Goal: Information Seeking & Learning: Learn about a topic

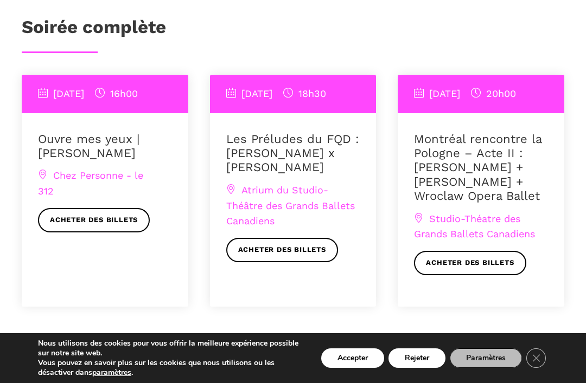
scroll to position [829, 0]
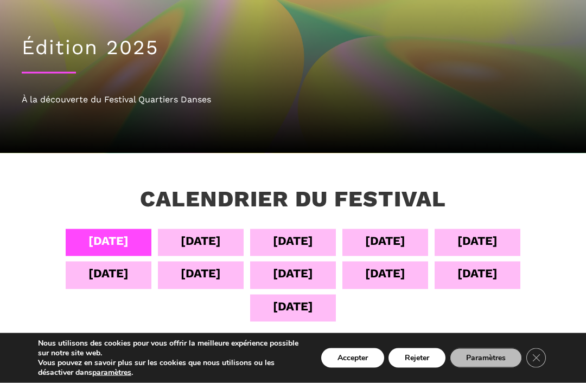
scroll to position [75, 0]
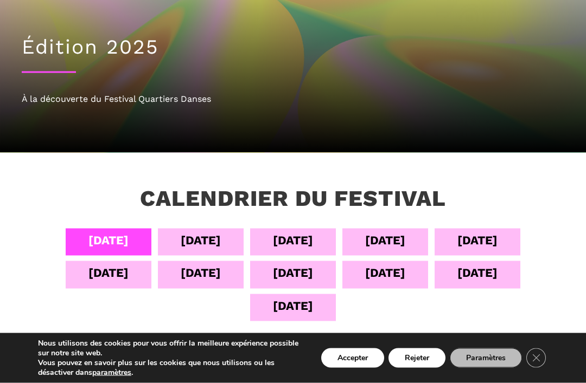
click at [390, 235] on div "07 sept" at bounding box center [385, 240] width 40 height 19
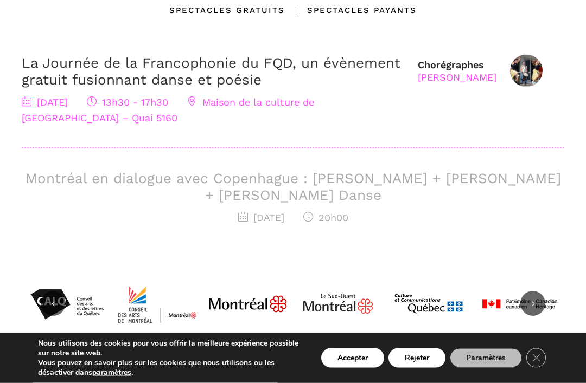
scroll to position [431, 0]
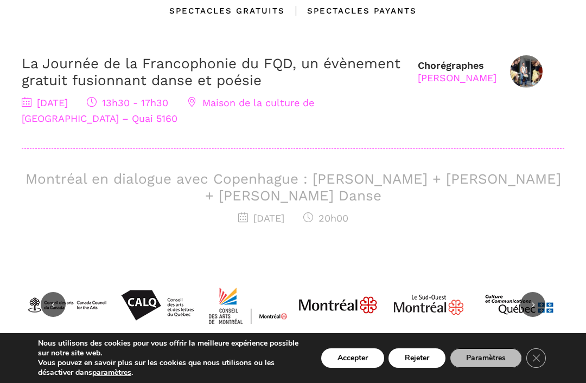
click at [203, 84] on link "La Journée de la Francophonie du FQD, un évènement gratuit fusionnant danse et …" at bounding box center [211, 71] width 378 height 33
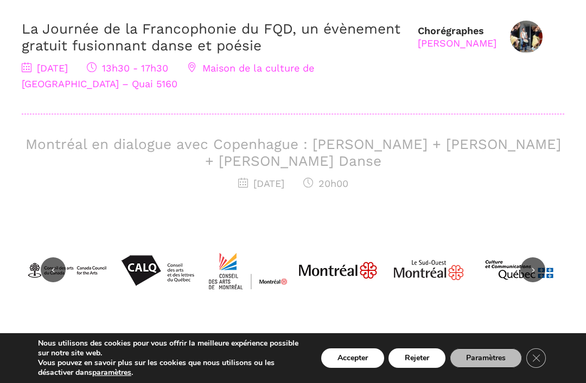
click at [272, 36] on link "La Journée de la Francophonie du FQD, un évènement gratuit fusionnant danse et …" at bounding box center [211, 37] width 378 height 33
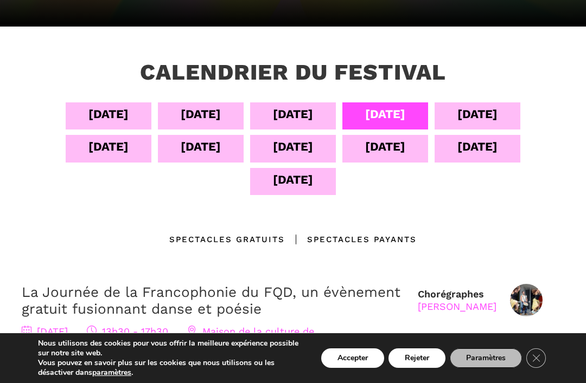
scroll to position [201, 0]
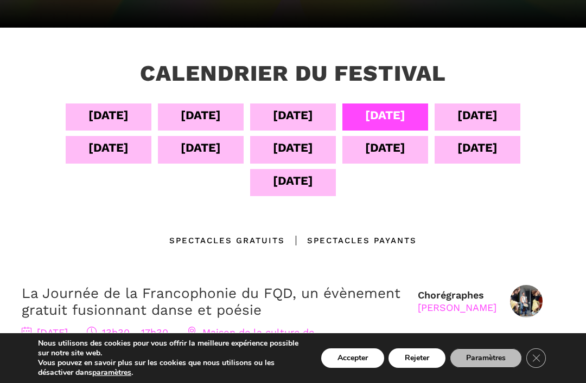
click at [287, 125] on div "06 sept" at bounding box center [293, 117] width 86 height 27
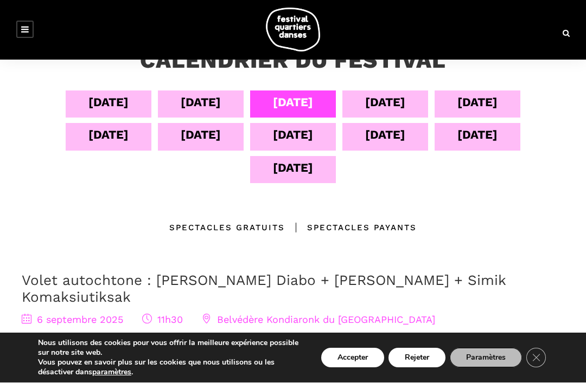
scroll to position [214, 0]
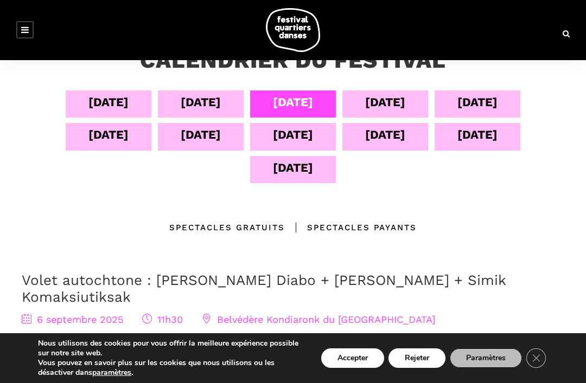
click at [402, 99] on div "07 sept" at bounding box center [385, 102] width 40 height 19
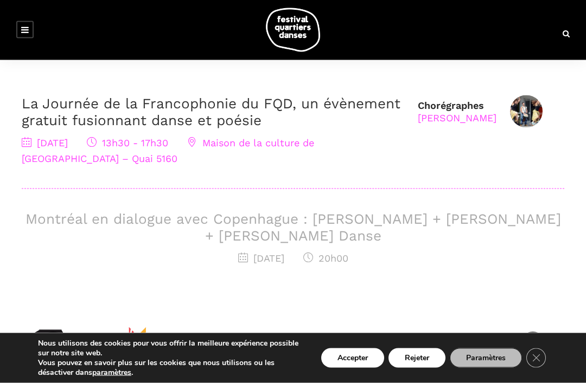
scroll to position [390, 0]
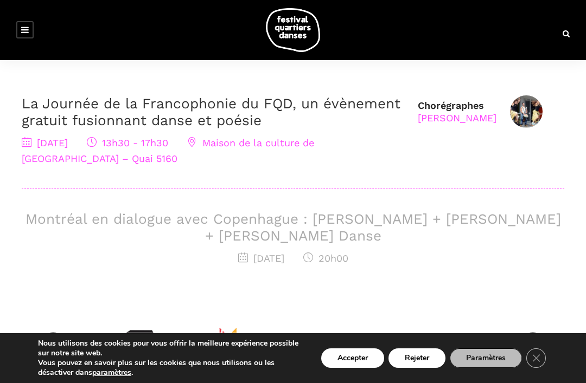
click at [325, 226] on h3 "Montréal en dialogue avec Copenhague : Charles-Alexis Desgagnés + Lene Boel + S…" at bounding box center [293, 228] width 542 height 34
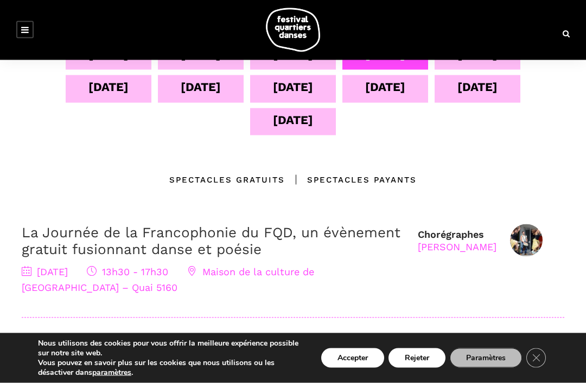
scroll to position [262, 0]
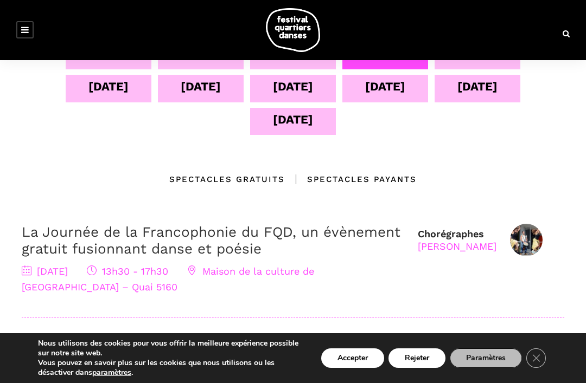
click at [269, 383] on div "Nous utilisons des cookies pour vous offrir la meilleure expérience possible su…" at bounding box center [293, 358] width 586 height 50
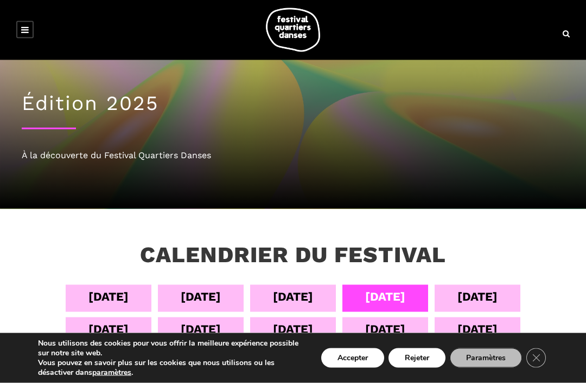
scroll to position [20, 0]
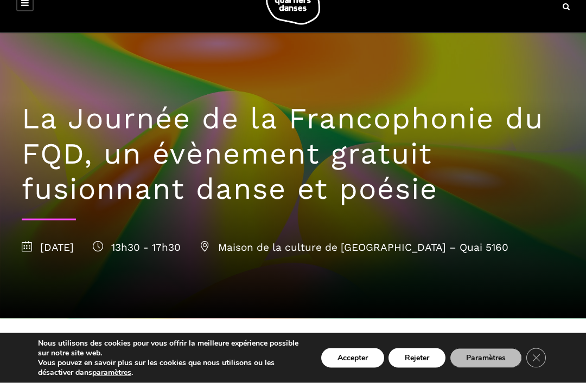
scroll to position [9, 0]
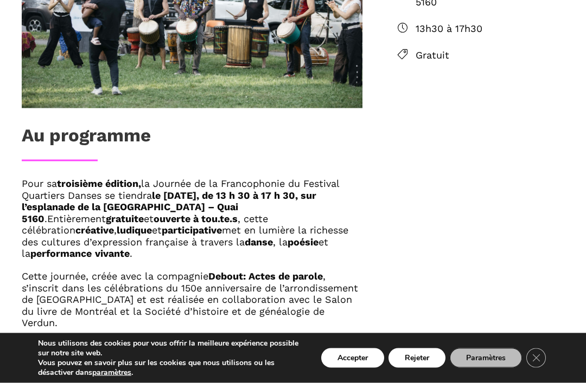
scroll to position [498, 0]
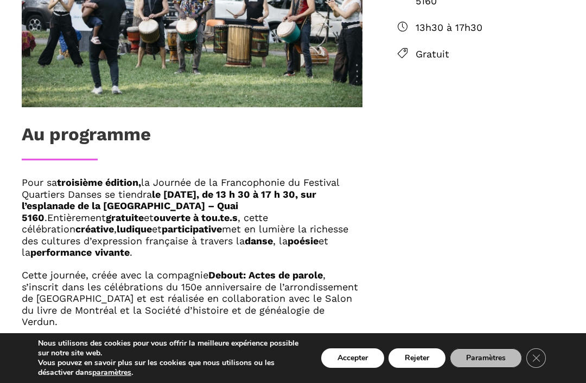
click at [409, 304] on div "Au programme Pour sa troisième édition, la Journée de la Francophonie du Festiv…" at bounding box center [293, 328] width 586 height 896
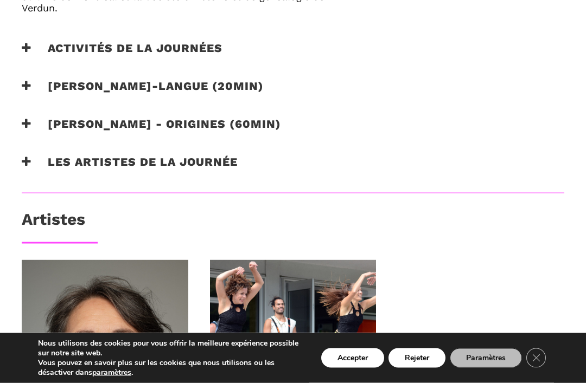
scroll to position [813, 0]
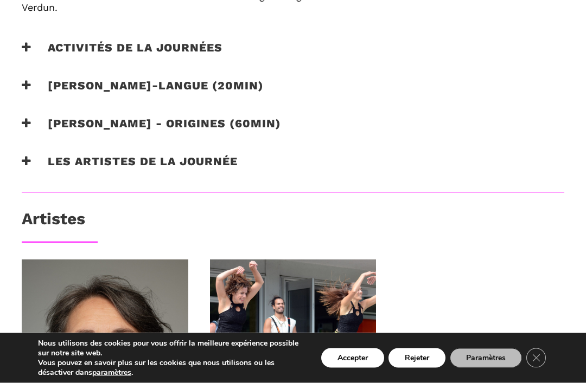
click at [416, 260] on div "[PERSON_NAME] Poète [PERSON_NAME] [PERSON_NAME], [PERSON_NAME] [PERSON_NAME]" at bounding box center [293, 354] width 564 height 188
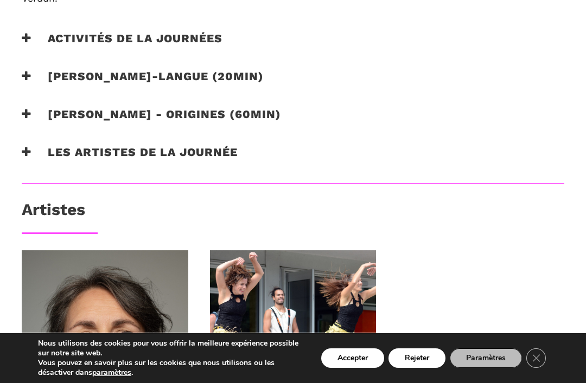
scroll to position [821, 0]
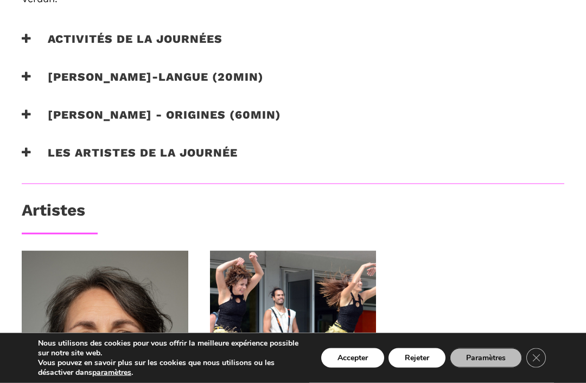
click at [126, 146] on h3 "Les artistes de la journée" at bounding box center [130, 159] width 216 height 27
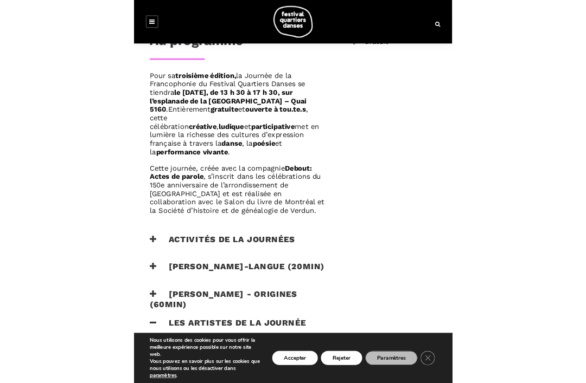
scroll to position [605, 0]
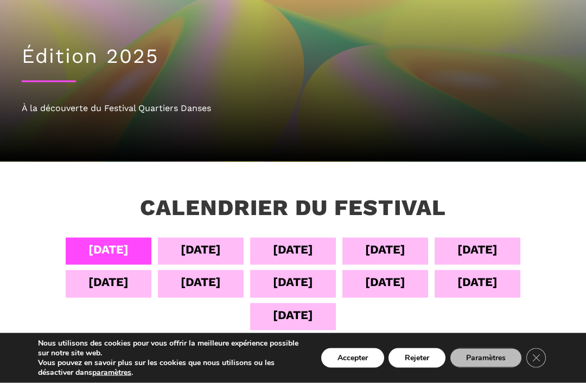
scroll to position [67, 0]
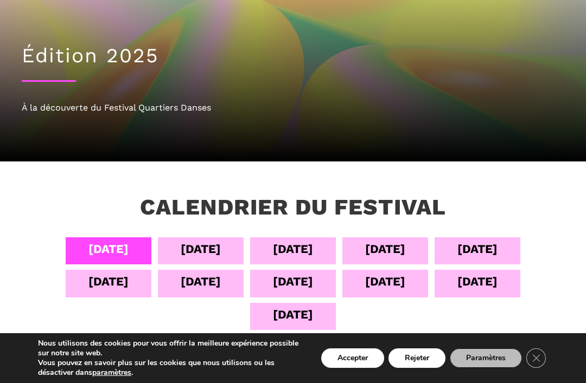
click at [297, 286] on div "[DATE]" at bounding box center [293, 281] width 40 height 19
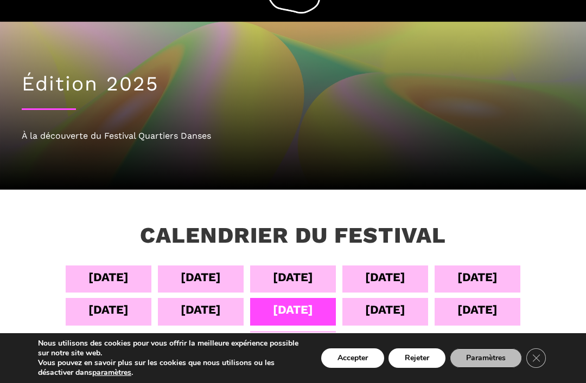
scroll to position [38, 0]
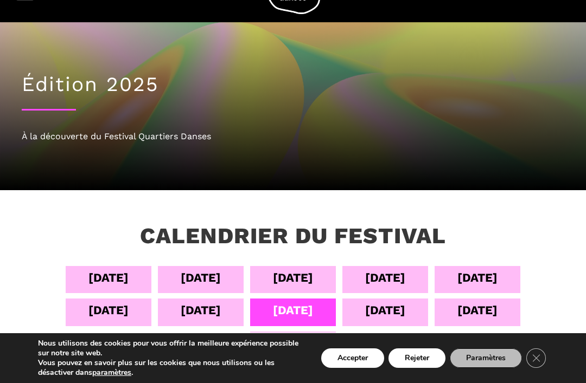
click at [394, 314] on div "12 sept" at bounding box center [385, 310] width 40 height 19
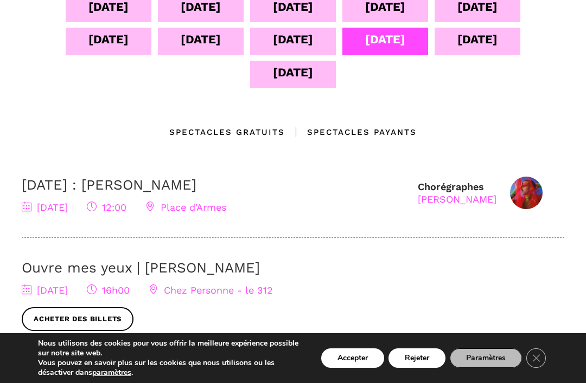
scroll to position [313, 0]
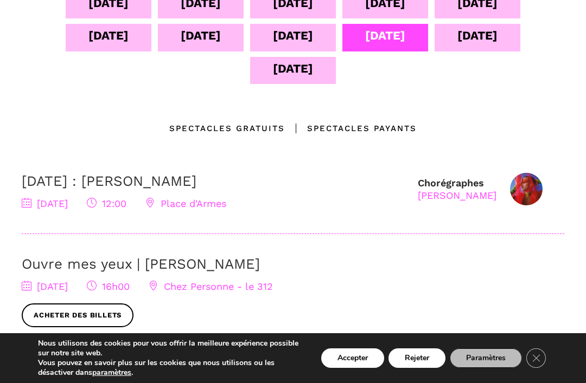
click at [213, 195] on div "12 septembre : Agata Życzkowska 12 septembre 2025 12:00 Place d'Armes" at bounding box center [214, 192] width 385 height 39
click at [135, 179] on link "12 septembre : Agata Życzkowska" at bounding box center [109, 181] width 175 height 16
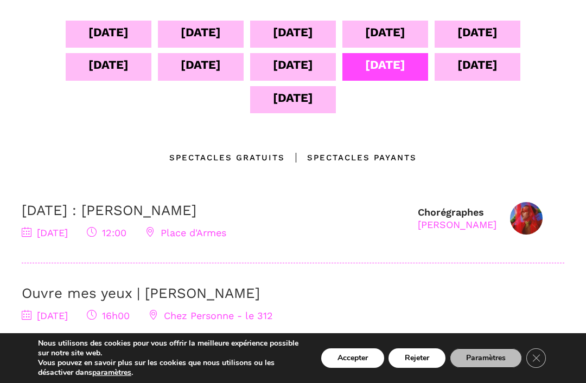
scroll to position [281, 0]
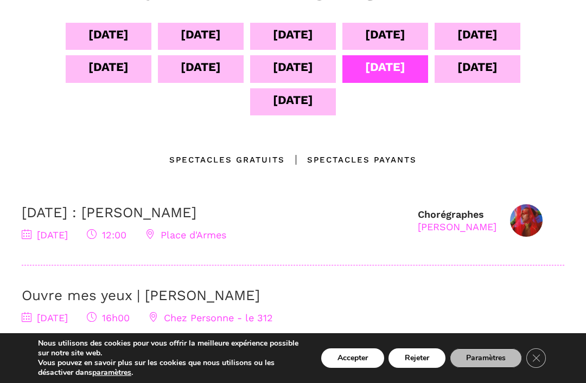
click at [481, 68] on div "13 sept" at bounding box center [477, 66] width 40 height 19
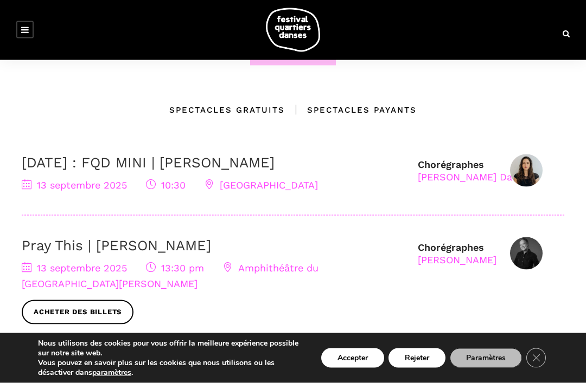
scroll to position [332, 0]
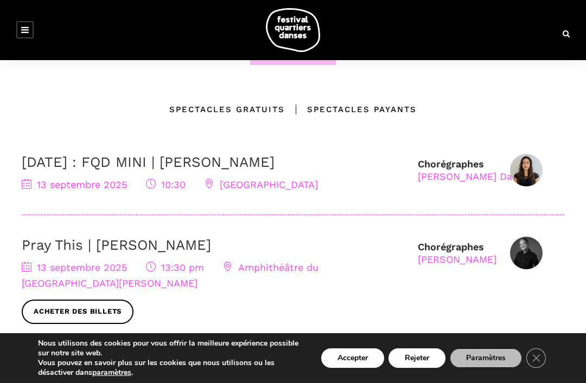
click at [174, 253] on link "Pray This | Denise Clarke" at bounding box center [116, 245] width 189 height 16
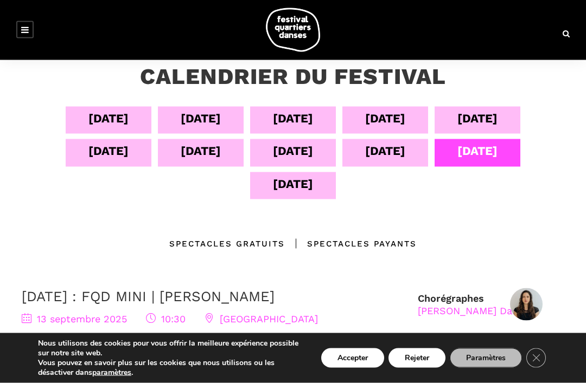
scroll to position [198, 0]
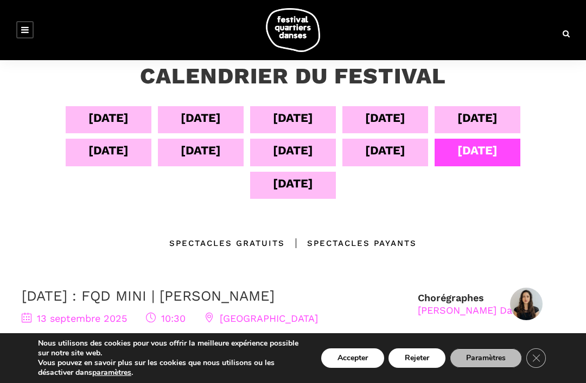
click at [124, 152] on div "09 sept" at bounding box center [108, 150] width 40 height 19
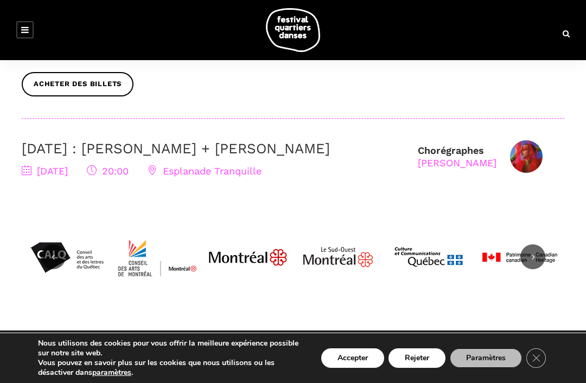
scroll to position [460, 0]
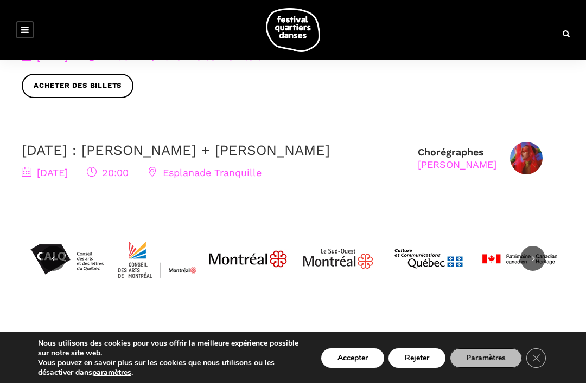
click at [230, 153] on link "9 septembre : Nicholas Bellefleur + Linus Jansner" at bounding box center [176, 150] width 308 height 16
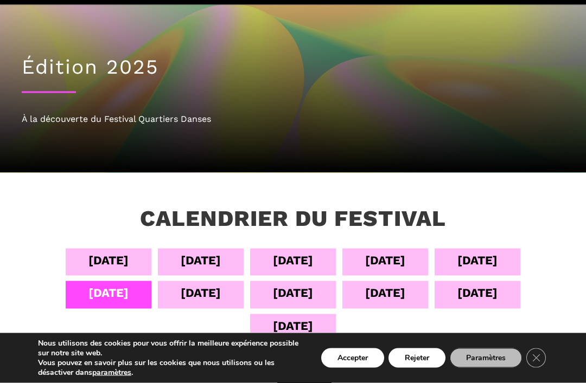
scroll to position [58, 0]
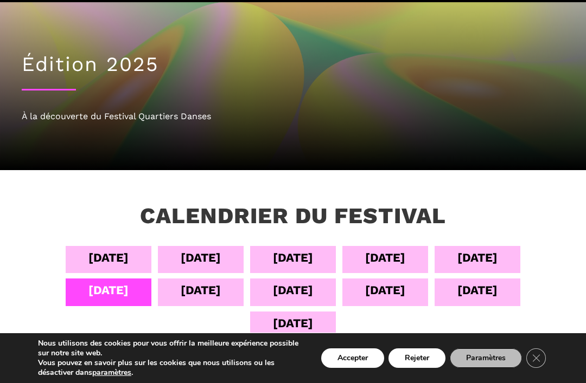
click at [203, 295] on div "10 sept" at bounding box center [201, 290] width 40 height 19
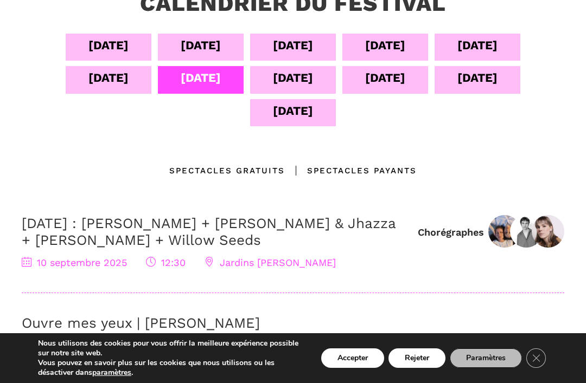
scroll to position [270, 0]
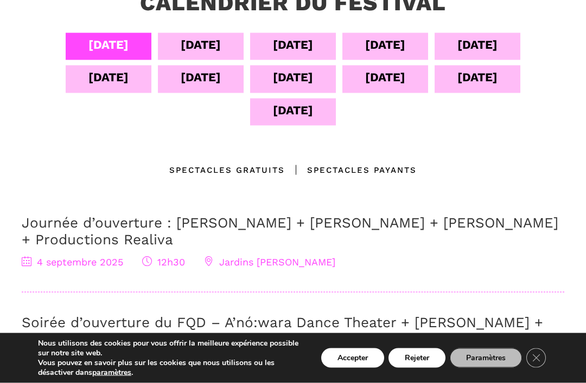
scroll to position [269, 0]
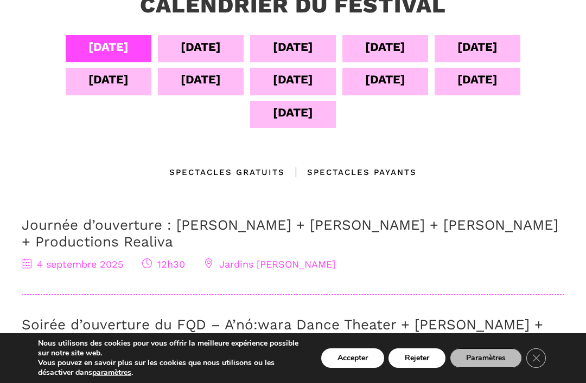
click at [483, 56] on div "[DATE]" at bounding box center [477, 46] width 40 height 19
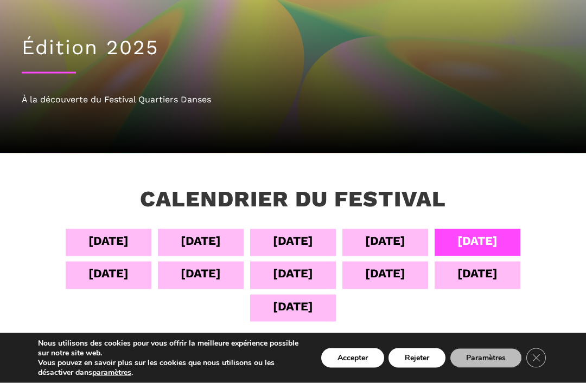
scroll to position [76, 0]
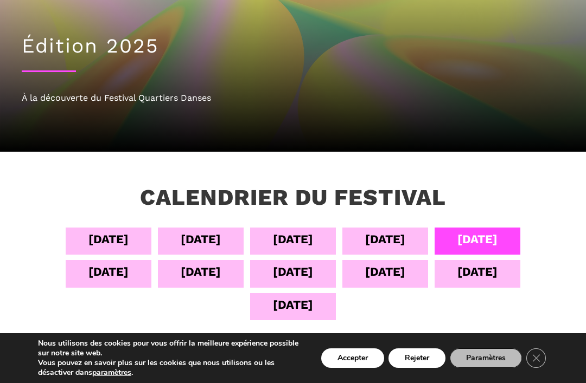
click at [204, 273] on div "[DATE]" at bounding box center [201, 271] width 40 height 19
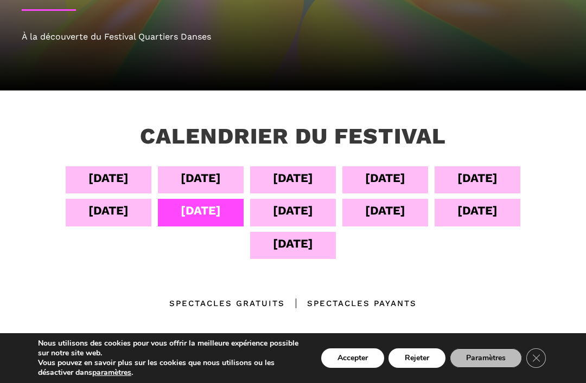
scroll to position [137, 0]
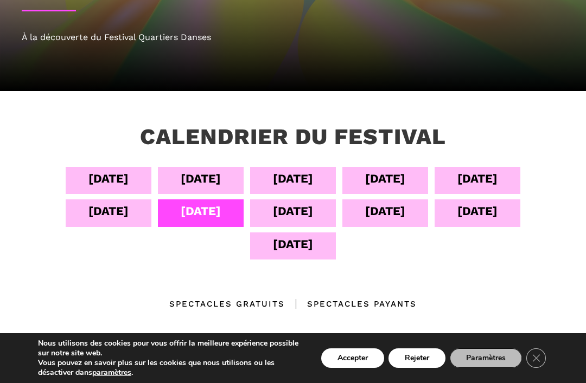
click at [393, 219] on div "[DATE]" at bounding box center [385, 211] width 40 height 19
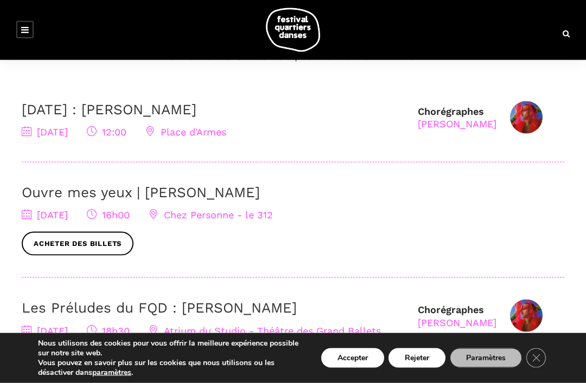
scroll to position [369, 0]
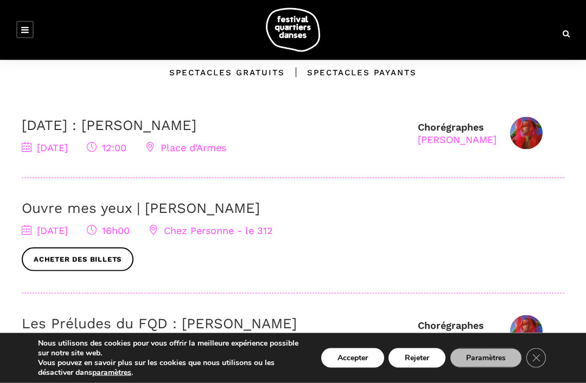
click at [32, 32] on link at bounding box center [24, 29] width 17 height 17
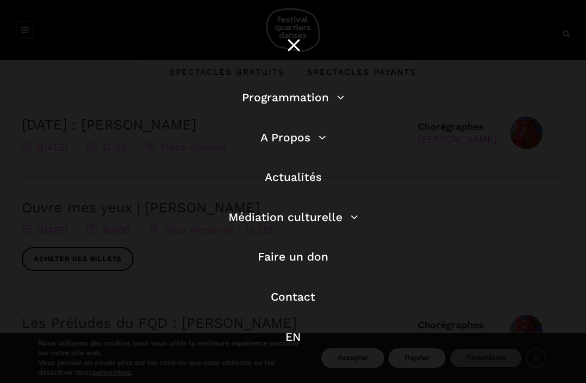
scroll to position [7, 0]
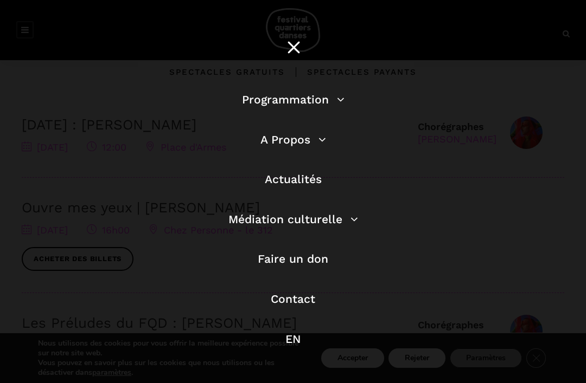
click at [297, 145] on link "A Propos" at bounding box center [293, 140] width 66 height 14
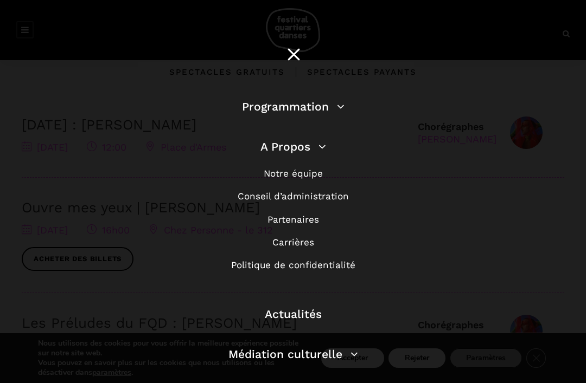
scroll to position [0, 0]
click at [294, 55] on div at bounding box center [293, 55] width 26 height 29
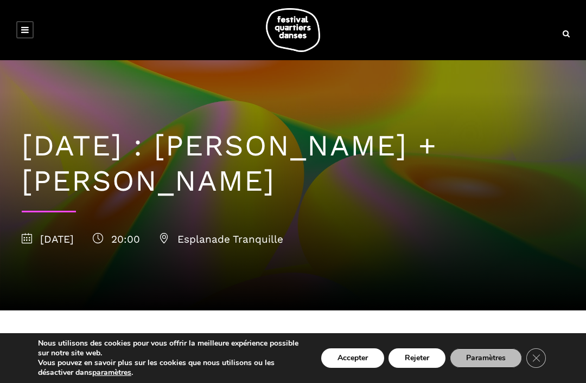
click at [23, 28] on icon at bounding box center [25, 29] width 8 height 9
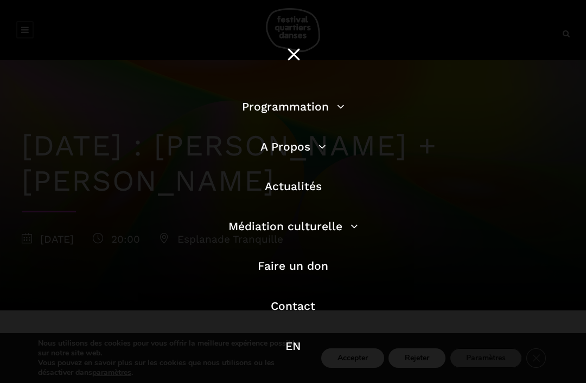
click at [290, 147] on link "A Propos" at bounding box center [293, 147] width 66 height 14
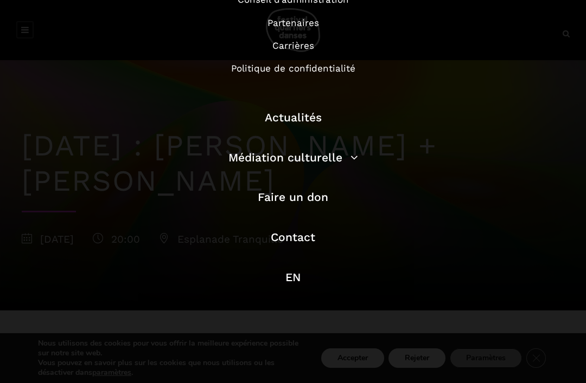
scroll to position [196, 0]
click at [296, 240] on link "Contact" at bounding box center [293, 238] width 44 height 14
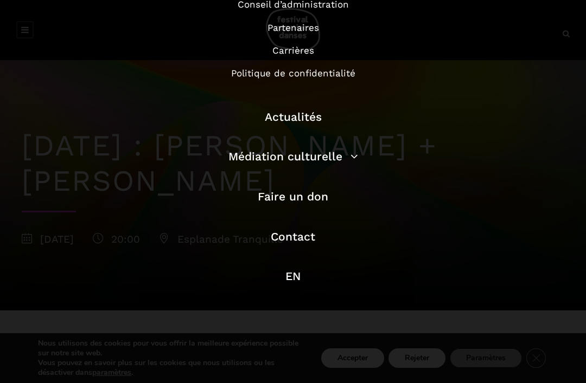
scroll to position [0, 0]
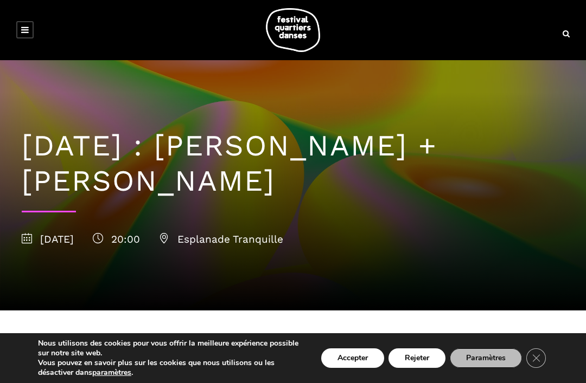
click at [25, 28] on icon at bounding box center [25, 29] width 8 height 9
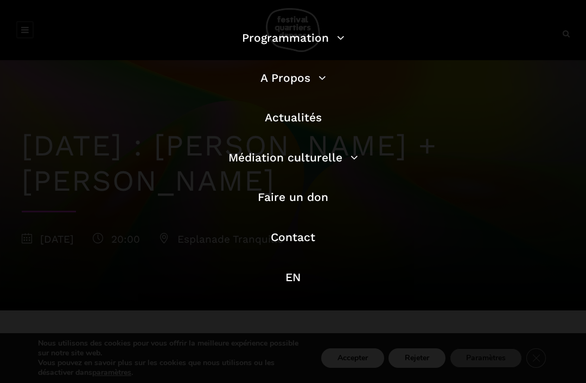
click at [291, 117] on link "Actualités" at bounding box center [293, 118] width 57 height 14
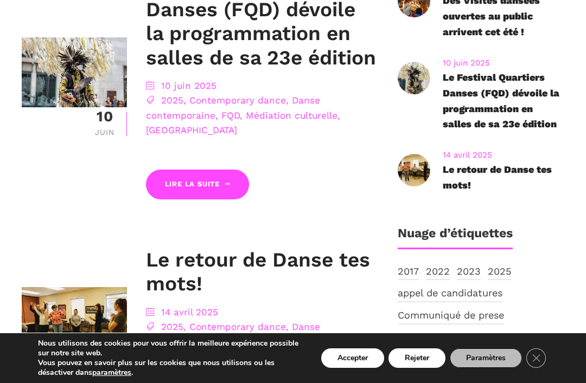
scroll to position [603, 0]
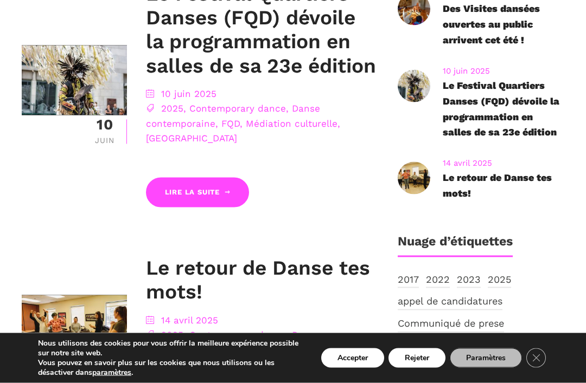
click at [484, 97] on link "Le Festival Quartiers Danses (FQD) dévoile la programmation en salles de sa 23e…" at bounding box center [500, 109] width 117 height 58
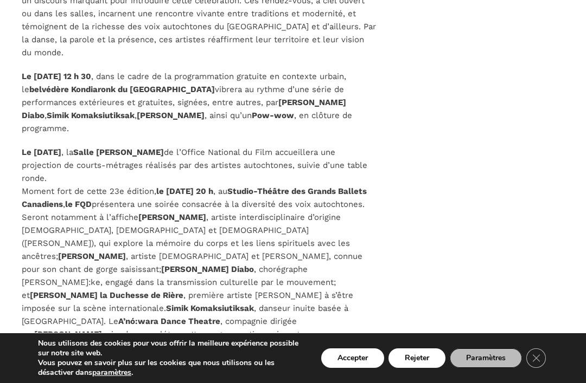
scroll to position [1540, 0]
